Goal: Find specific page/section: Find specific page/section

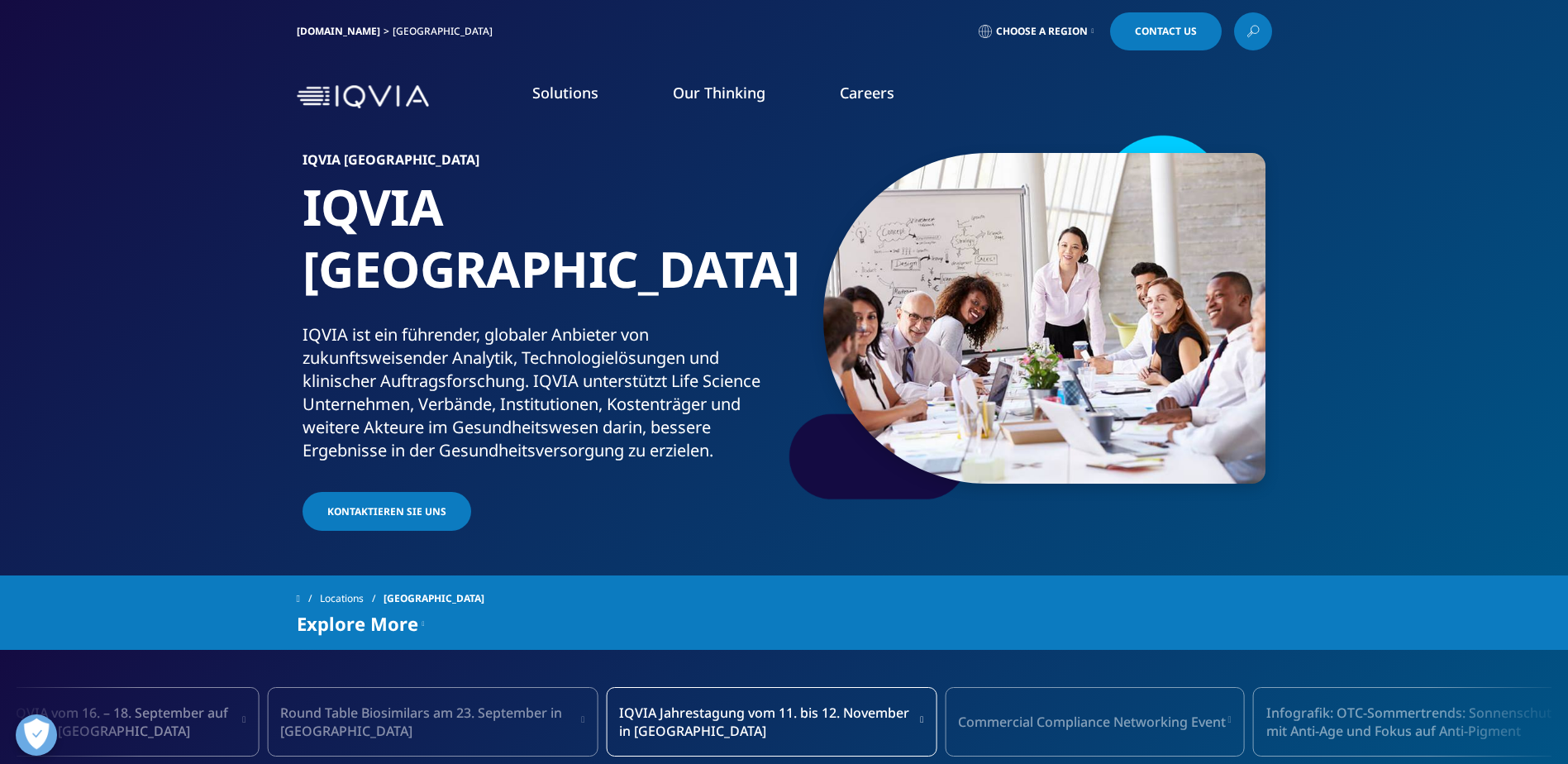
click at [875, 91] on link "Careers" at bounding box center [867, 92] width 54 height 20
click at [997, 36] on span "Choose a Region" at bounding box center [1041, 31] width 91 height 14
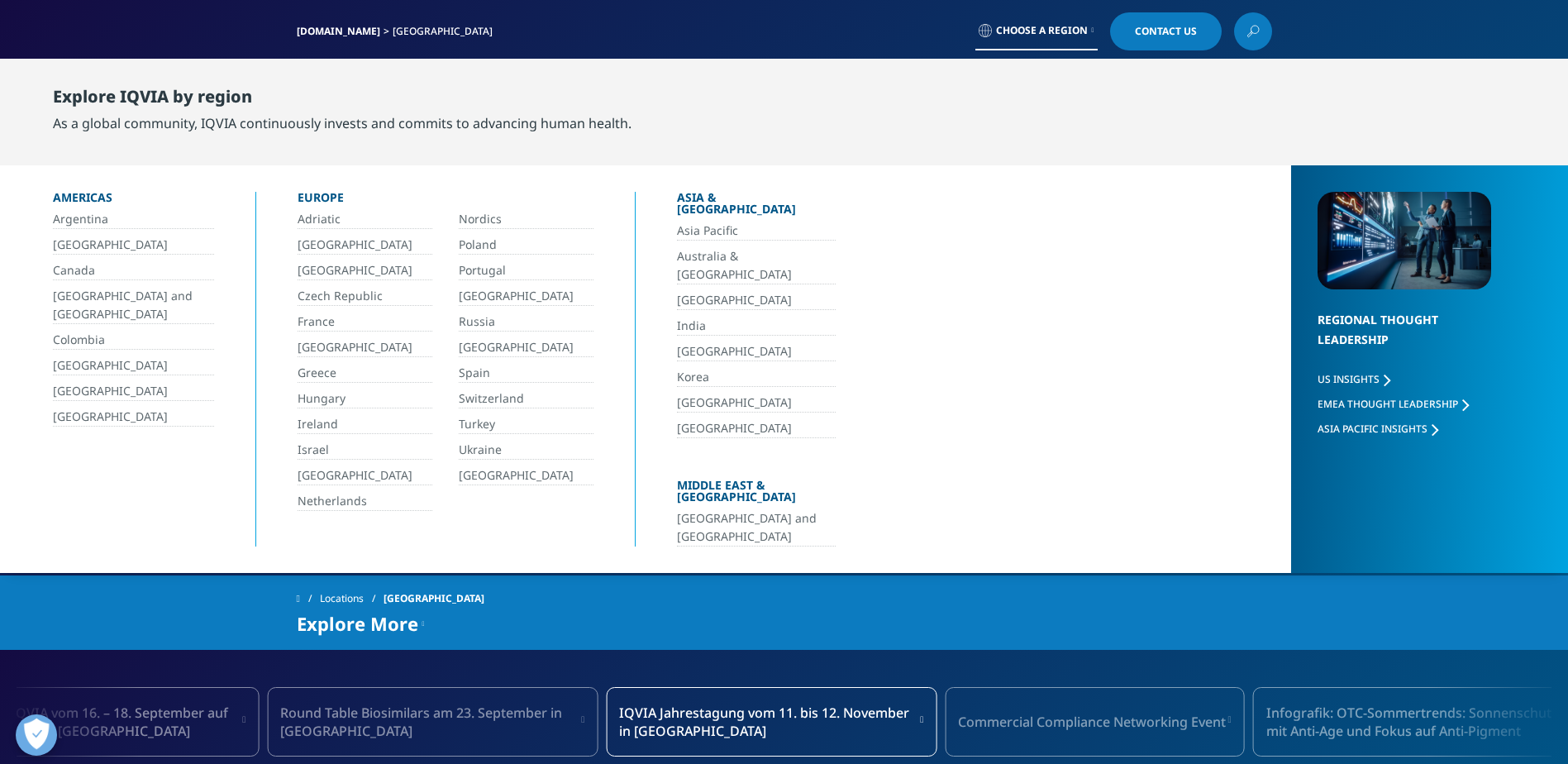
click at [329, 350] on link "[GEOGRAPHIC_DATA]" at bounding box center [365, 348] width 135 height 19
